Goal: Check status: Check status

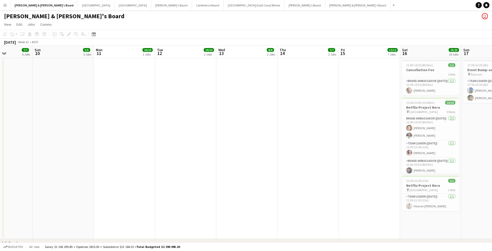
scroll to position [0, 113]
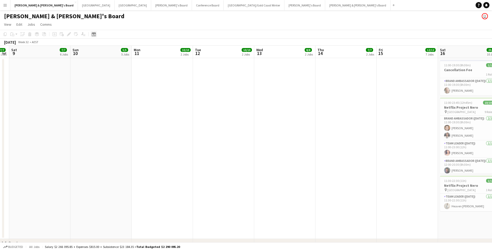
click at [91, 34] on div "Date picker" at bounding box center [94, 34] width 6 height 6
click at [132, 92] on span "23" at bounding box center [129, 93] width 6 height 6
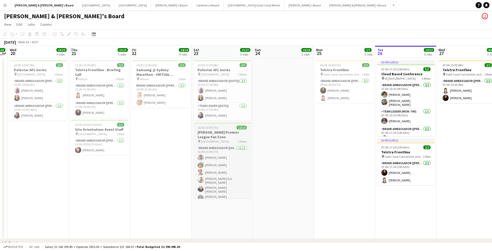
click at [214, 140] on app-job-card "16:00-23:00 (7h) 12/12 [PERSON_NAME] Premier League Fan Zone pin Federation Squ…" at bounding box center [222, 160] width 57 height 76
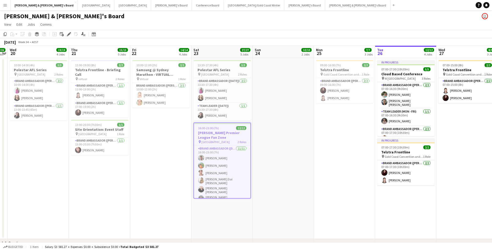
click at [209, 136] on h3 "[PERSON_NAME] Premier League Fan Zone" at bounding box center [222, 134] width 56 height 9
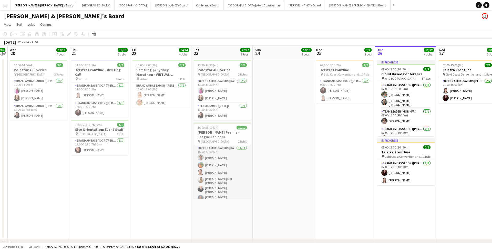
click at [220, 153] on app-card-role "Brand Ambassador ([DATE]) [DATE] 16:00-23:00 (7h) [PERSON_NAME] [PERSON_NAME] […" at bounding box center [222, 194] width 57 height 98
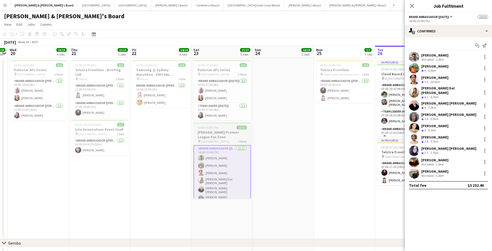
click at [222, 132] on h3 "[PERSON_NAME] Premier League Fan Zone" at bounding box center [222, 134] width 57 height 9
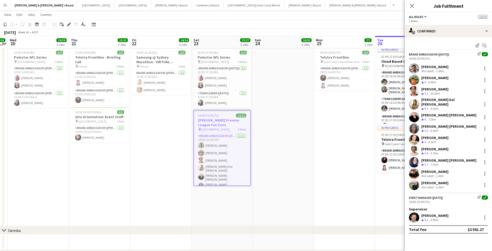
scroll to position [0, 0]
click at [91, 26] on div "Date picker [DATE] [DATE] [DATE] M [DATE] T [DATE] W [DATE] T [DATE] F [DATE] S…" at bounding box center [92, 24] width 12 height 6
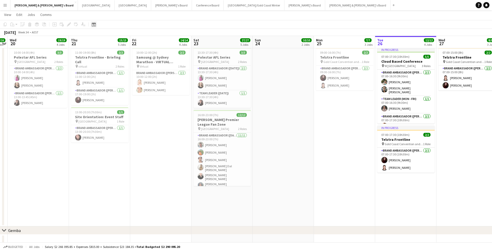
click at [92, 24] on icon "Date picker" at bounding box center [94, 24] width 4 height 4
click at [101, 90] on span "26" at bounding box center [102, 90] width 6 height 6
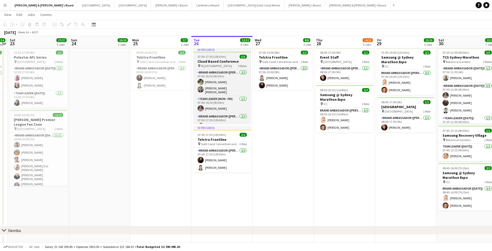
click at [232, 63] on h3 "Cloud Based Conference" at bounding box center [222, 61] width 57 height 5
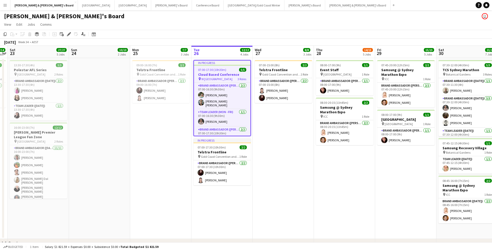
click at [222, 75] on h3 "Cloud Based Conference" at bounding box center [222, 74] width 56 height 5
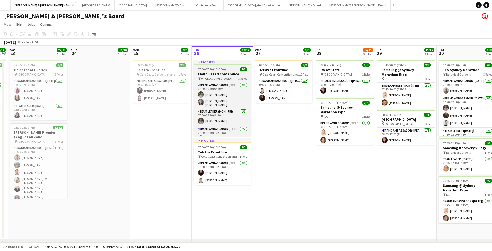
click at [222, 75] on h3 "Cloud Based Conference" at bounding box center [222, 74] width 57 height 5
